Goal: Information Seeking & Learning: Learn about a topic

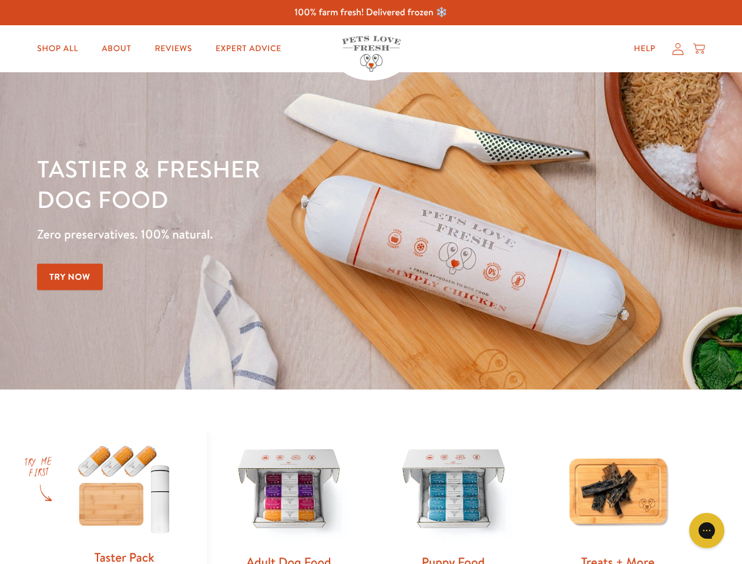
click at [371, 282] on div "Tastier & fresher dog food Zero preservatives. 100% natural. Try Now" at bounding box center [260, 230] width 446 height 155
click at [707, 531] on icon "Gorgias live chat" at bounding box center [706, 530] width 11 height 11
